Goal: Task Accomplishment & Management: Complete application form

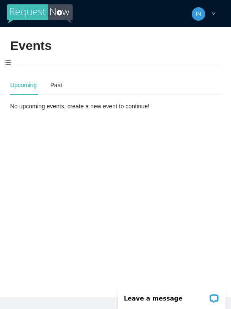
click at [8, 63] on span at bounding box center [7, 63] width 15 height 18
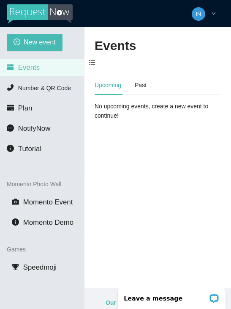
click at [18, 43] on icon "plus-circle" at bounding box center [17, 42] width 7 height 7
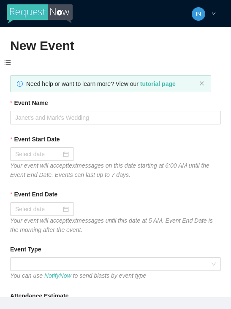
type textarea "[URL][DOMAIN_NAME]"
type textarea "Thanks for coming to Guitars and Cadillacs! Follow us on FB & IG @guitarsandcad…"
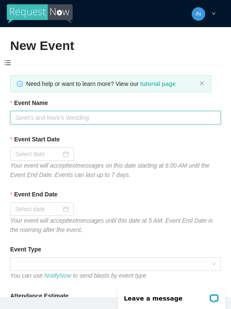
click at [39, 118] on input "Event Name" at bounding box center [115, 118] width 211 height 14
type input "Fireball [DATE]"
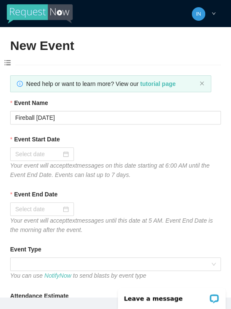
click at [27, 155] on input "Event Start Date" at bounding box center [38, 153] width 46 height 9
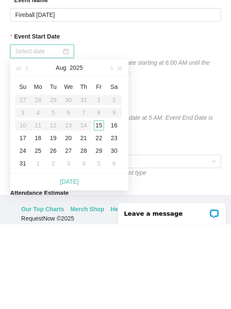
scroll to position [19, 0]
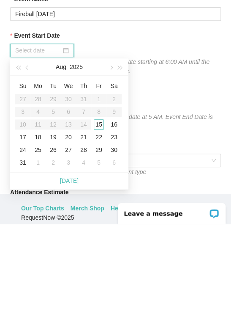
click at [76, 262] on link "[DATE]" at bounding box center [69, 265] width 19 height 7
type input "[DATE]"
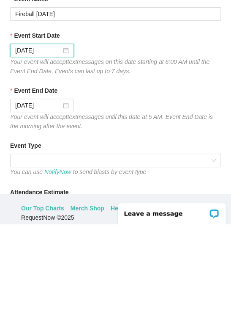
click at [134, 239] on span at bounding box center [115, 245] width 201 height 13
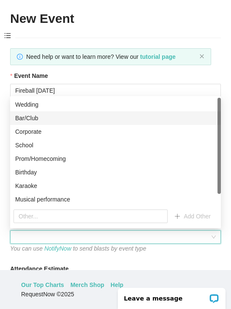
click at [58, 116] on div "Bar/Club" at bounding box center [115, 117] width 201 height 9
type textarea "Thanks for coming to Guitars and Cadillacs! Follow us on FB & IG @guitarsandcad…"
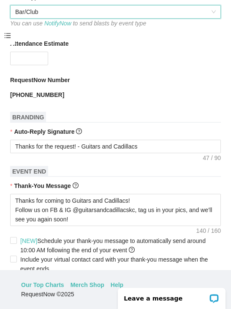
scroll to position [229, 0]
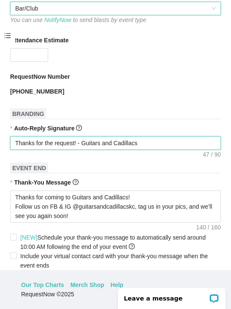
click at [167, 138] on textarea "Thanks for the request! - Guitars and Cadillacs" at bounding box center [115, 143] width 211 height 14
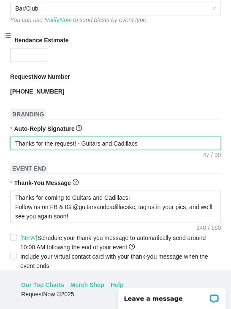
click at [174, 143] on textarea "Thanks for the request! - Guitars and Cadillacs" at bounding box center [115, 143] width 211 height 14
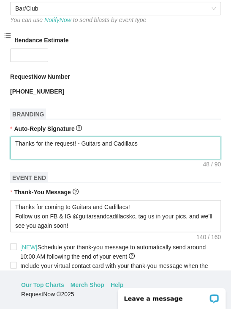
type textarea "Thanks for the request! - Guitars and Cadillacs"
type textarea "Thanks for the request! - Guitars and Cadillacs T"
type textarea "Thanks for the request! - Guitars and Cadillacs Ti"
type textarea "Thanks for the request! - Guitars and Cadillacs Tip"
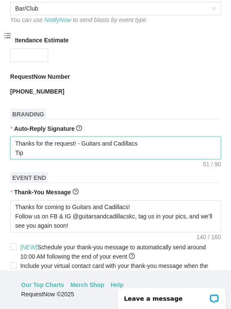
type textarea "Thanks for the request! - Guitars and Cadillacs Tip"
type textarea "Thanks for the request! - Guitars and Cadillacs Tip t"
type textarea "Thanks for the request! - Guitars and Cadillacs Tip th"
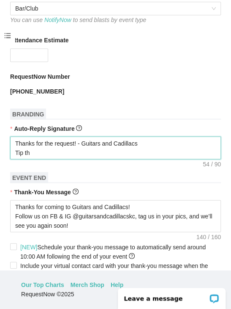
type textarea "Thanks for the request! - Guitars and Cadillacs Tip the"
type textarea "Thanks for the request! - Guitars and Cadillacs Tip the D"
type textarea "Thanks for the request! - Guitars and Cadillacs Tip the DJ"
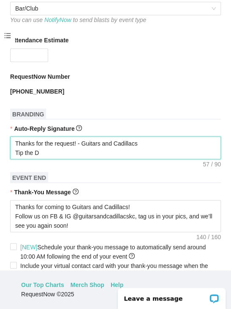
type textarea "Thanks for the request! - Guitars and Cadillacs Tip the DJ"
type textarea "Thanks for the request! - Guitars and Cadillacs Tip the DJ?"
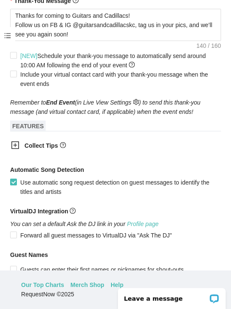
scroll to position [425, 0]
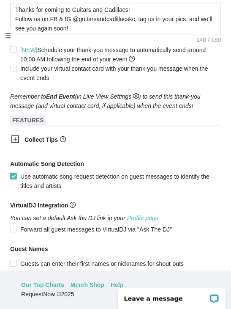
type textarea "Thanks for the request! - Guitars and Cadillacs Tip the DJ?"
click at [15, 143] on icon "plus-square" at bounding box center [15, 139] width 8 height 8
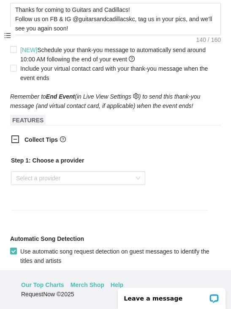
click at [135, 182] on input "search" at bounding box center [75, 178] width 118 height 13
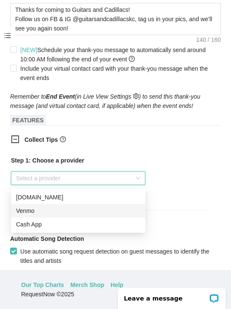
click at [27, 213] on div "Venmo" at bounding box center [78, 210] width 124 height 9
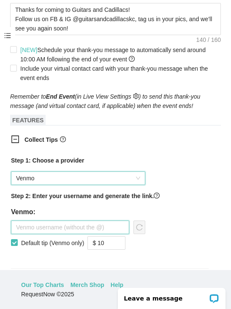
click at [100, 229] on input "text" at bounding box center [70, 227] width 118 height 14
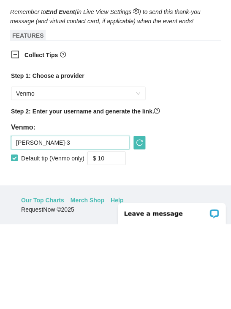
type input "[PERSON_NAME]-3"
click at [115, 237] on input "$ 10" at bounding box center [106, 243] width 37 height 13
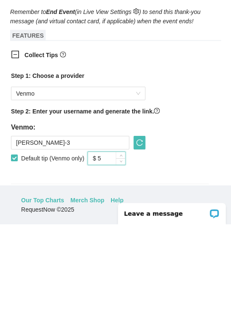
type input "$ 5"
click at [143, 224] on icon "reload" at bounding box center [140, 227] width 6 height 6
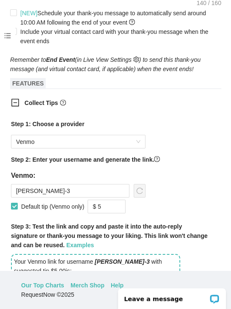
scroll to position [511, 0]
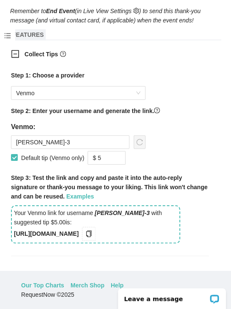
click at [92, 237] on icon "copy" at bounding box center [88, 233] width 7 height 7
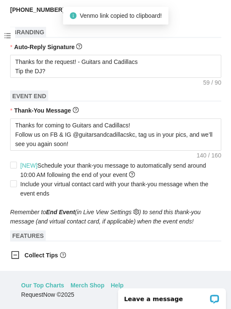
scroll to position [303, 0]
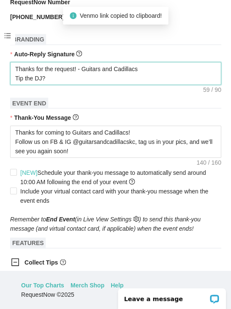
click at [77, 78] on textarea "Thanks for the request! - Guitars and Cadillacs Tip the DJ?" at bounding box center [115, 73] width 211 height 23
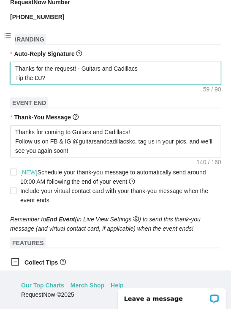
type textarea "Thanks for the request! - Guitars and Cadillacs Tip the DJ?"
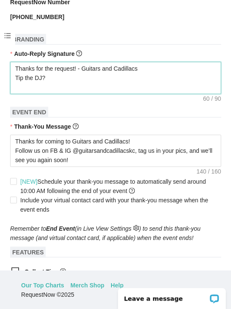
click at [33, 87] on textarea "Thanks for the request! - Guitars and Cadillacs Tip the DJ?" at bounding box center [115, 78] width 211 height 32
paste textarea "[URL][DOMAIN_NAME]"
type textarea "Thanks for the request! - Guitars and Cadillacs Tip the DJ? [URL][DOMAIN_NAME]"
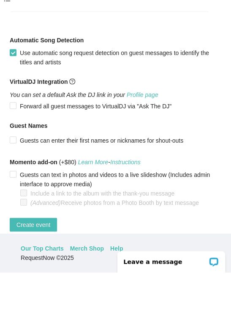
scroll to position [37, 0]
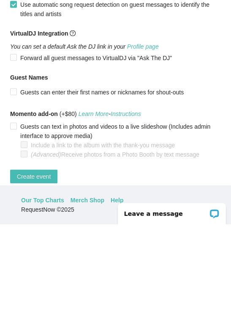
type textarea "Thanks for the request! - Guitars and Cadillacs Tip the DJ? [URL][DOMAIN_NAME]"
click at [43, 256] on span "Create event" at bounding box center [34, 260] width 34 height 9
type textarea "Thanks for coming to Guitars and Cadillacs! Follow us on FB & IG @guitarsandcad…"
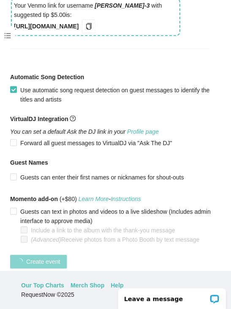
scroll to position [209, 0]
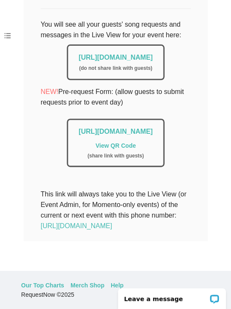
click at [128, 54] on link "[URL][DOMAIN_NAME]" at bounding box center [116, 57] width 74 height 7
